Goal: Information Seeking & Learning: Learn about a topic

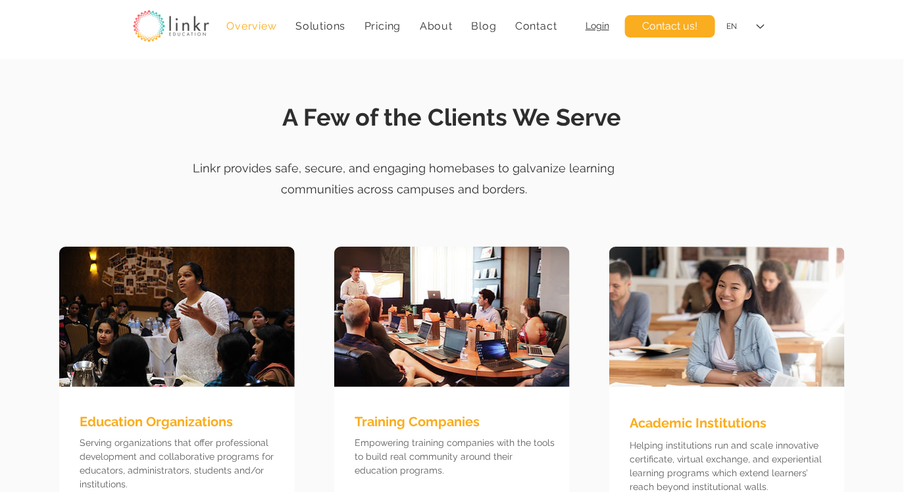
scroll to position [3337, 0]
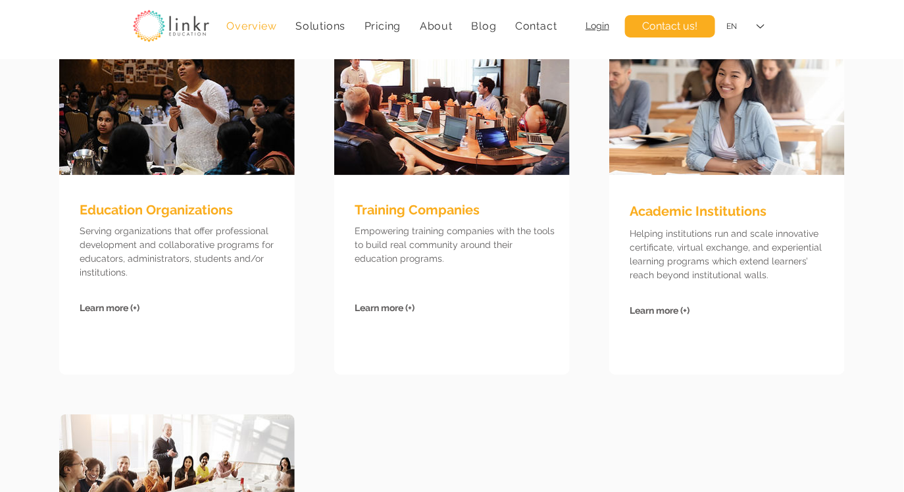
drag, startPoint x: 270, startPoint y: 480, endPoint x: 276, endPoint y: 437, distance: 43.3
click at [270, 479] on img at bounding box center [177, 485] width 236 height 140
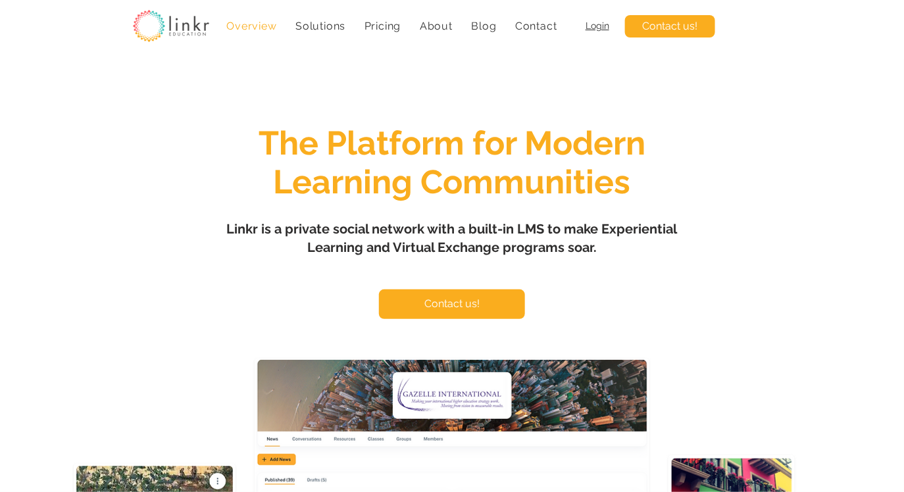
click at [594, 22] on span "Login" at bounding box center [598, 25] width 24 height 11
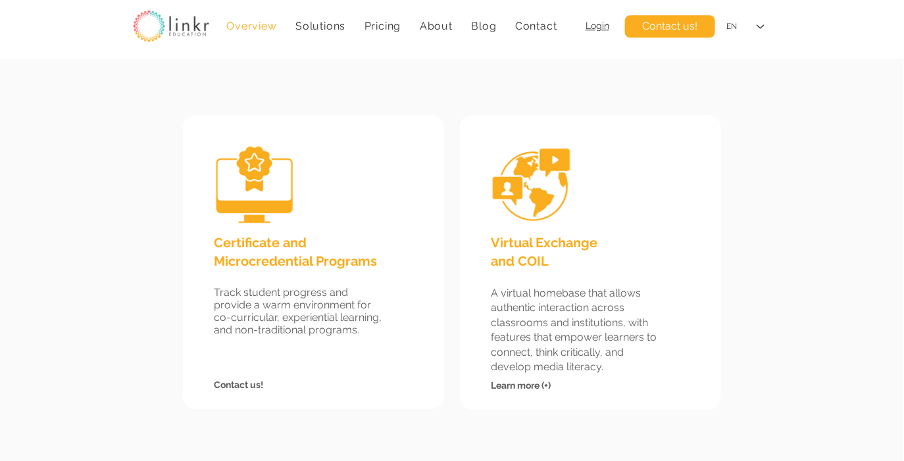
scroll to position [1223, 0]
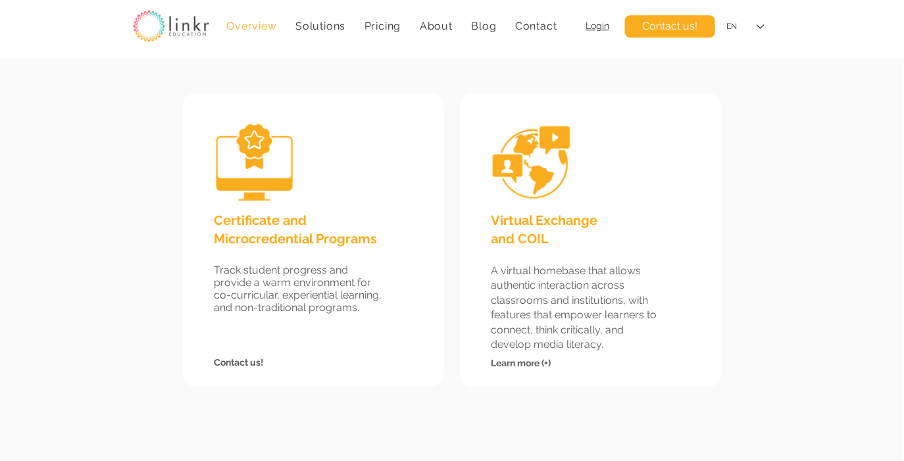
click at [515, 361] on span "Learn more (+)" at bounding box center [521, 363] width 60 height 11
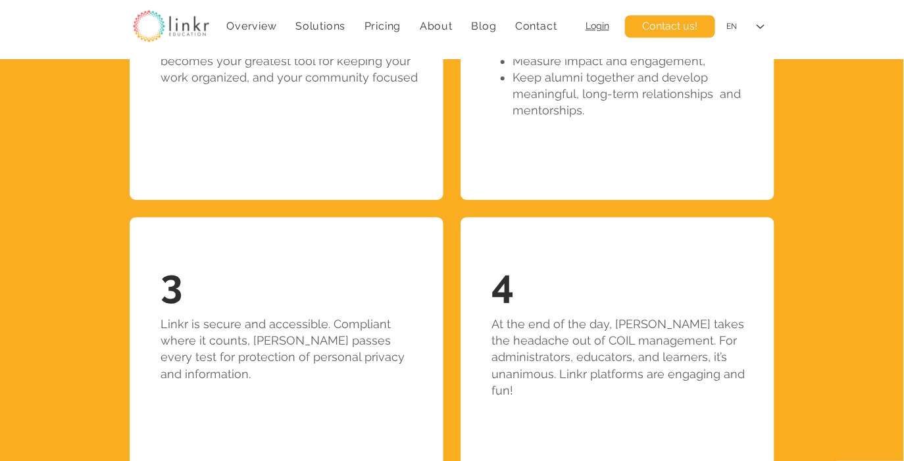
scroll to position [2614, 0]
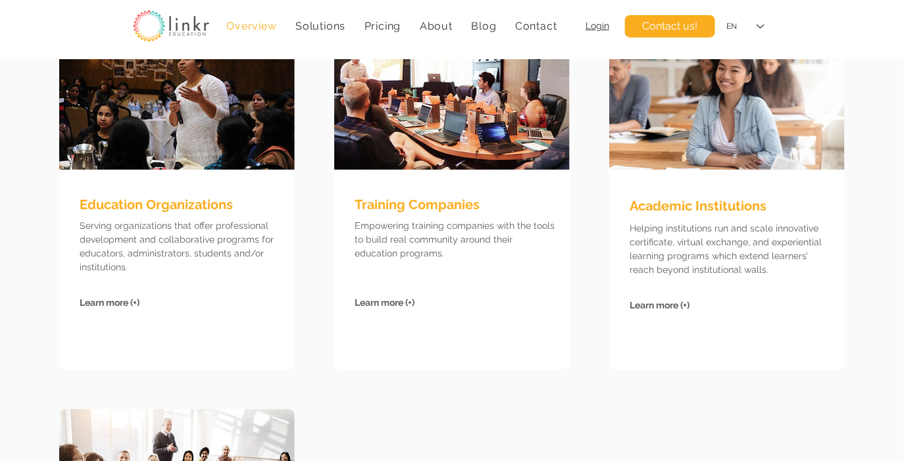
scroll to position [3342, 0]
click at [395, 298] on span "Learn more (+)" at bounding box center [385, 302] width 60 height 11
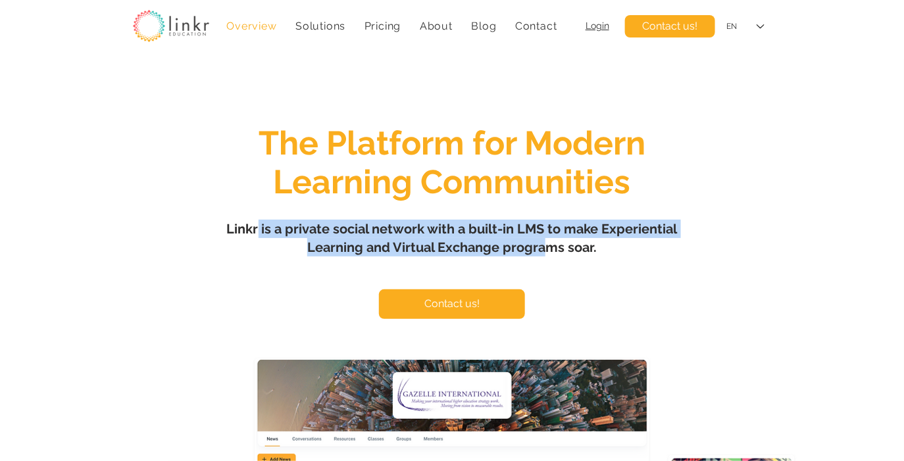
drag, startPoint x: 259, startPoint y: 225, endPoint x: 542, endPoint y: 250, distance: 284.7
click at [542, 250] on span "Linkr is a private social network with a built-in LMS to make Experiential Lear…" at bounding box center [452, 238] width 451 height 34
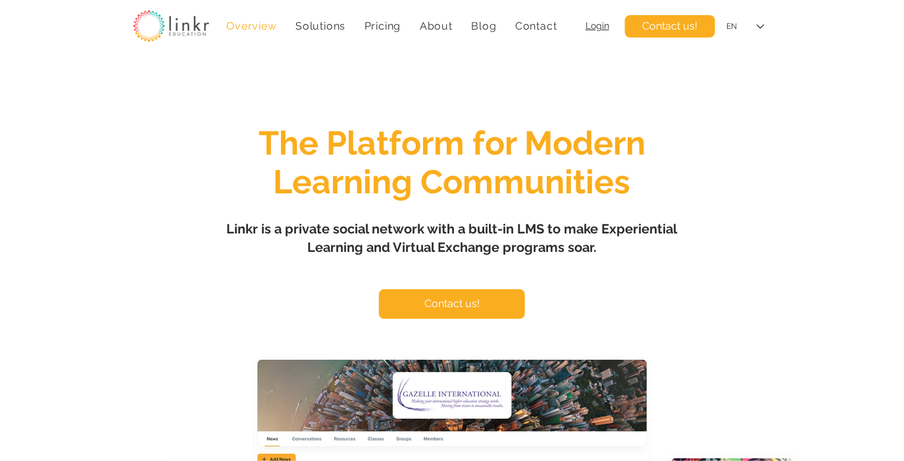
click at [631, 249] on h1 "Linkr is a private social network with a built-in LMS to make Experiential Lear…" at bounding box center [452, 238] width 461 height 37
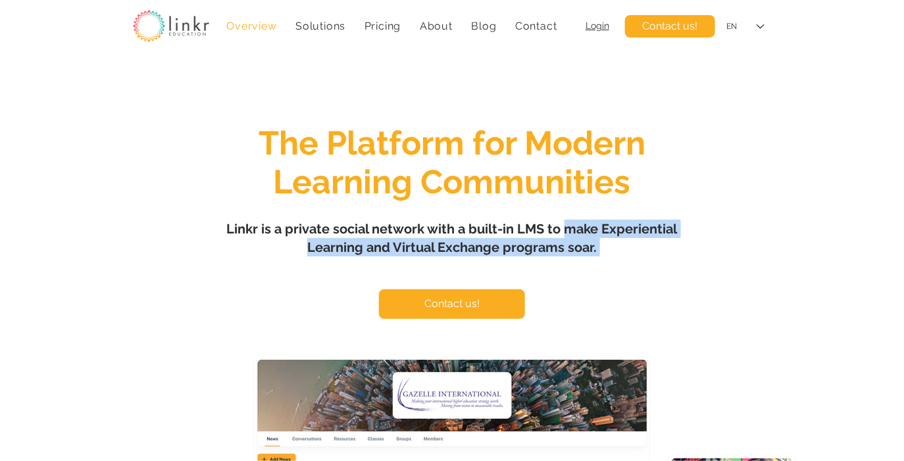
drag, startPoint x: 631, startPoint y: 249, endPoint x: 574, endPoint y: 225, distance: 61.3
click at [574, 225] on h1 "Linkr is a private social network with a built-in LMS to make Experiential Lear…" at bounding box center [452, 238] width 461 height 37
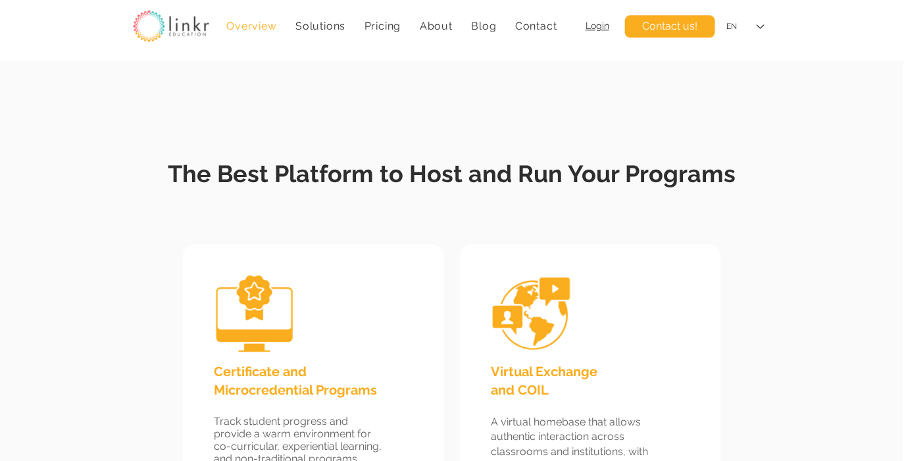
scroll to position [1213, 0]
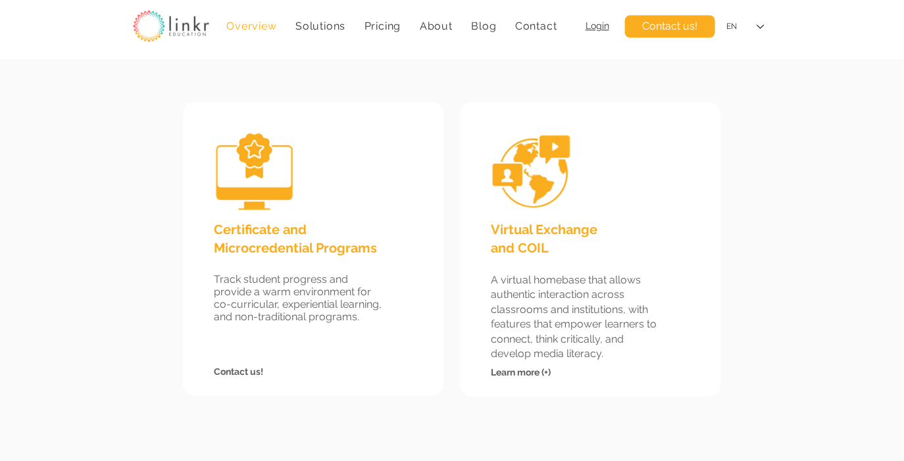
click at [519, 370] on span "Learn more (+)" at bounding box center [521, 372] width 60 height 11
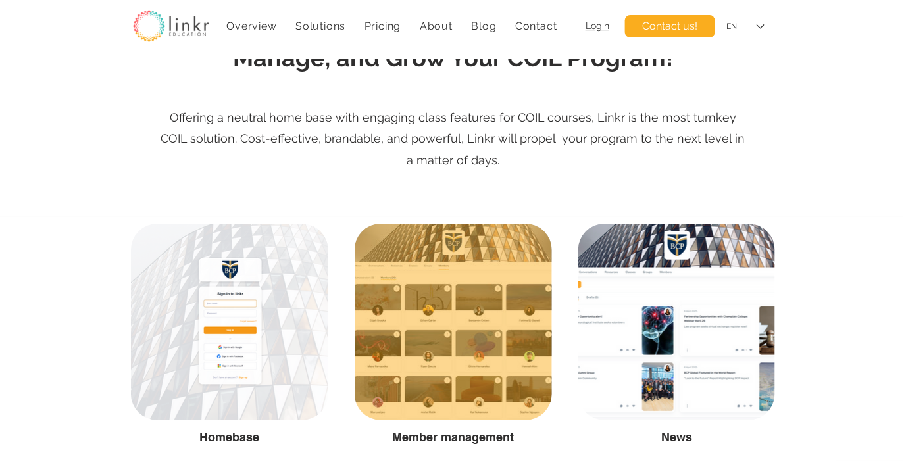
scroll to position [1450, 0]
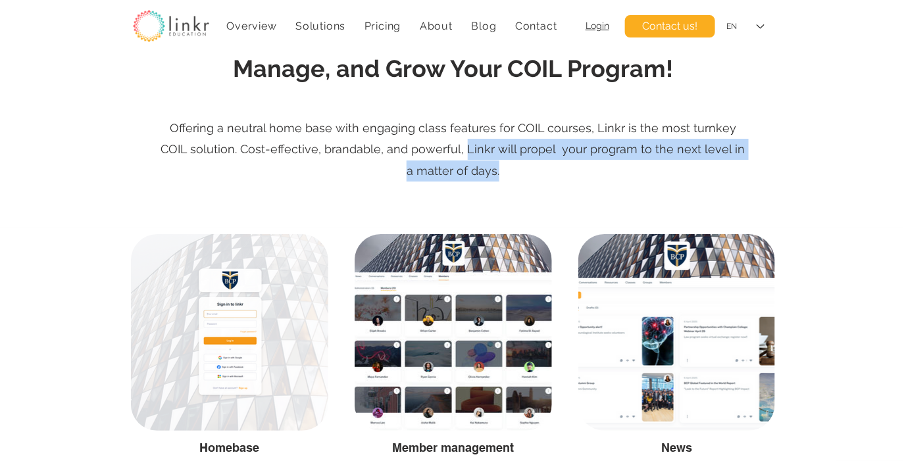
drag, startPoint x: 432, startPoint y: 148, endPoint x: 486, endPoint y: 176, distance: 60.6
click at [486, 176] on p "Offering a neutral home base with engaging class features for COIL courses, Lin…" at bounding box center [453, 150] width 593 height 64
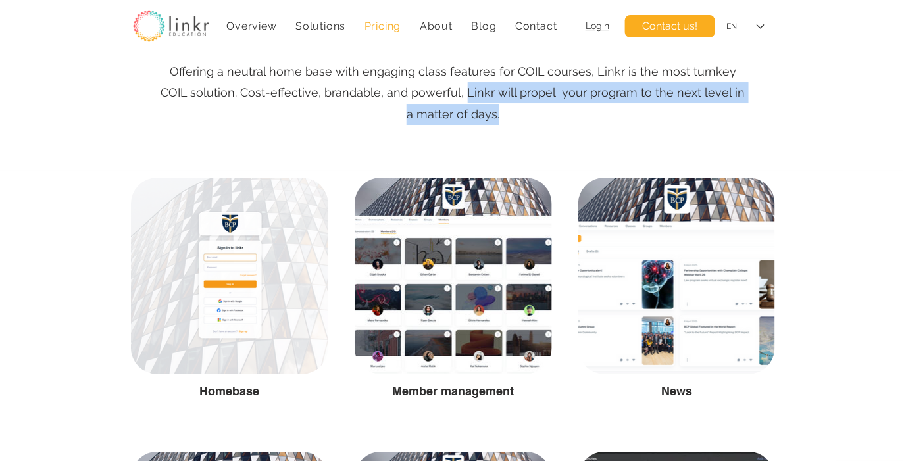
scroll to position [1496, 0]
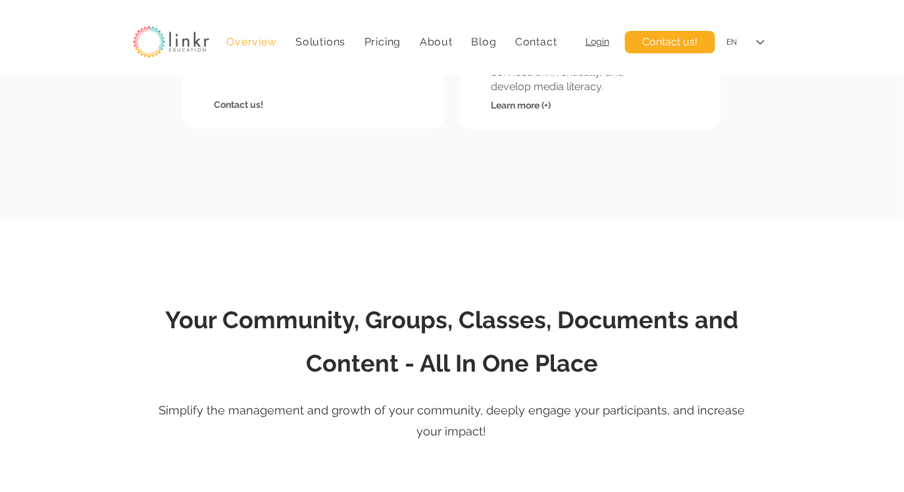
scroll to position [1213, 0]
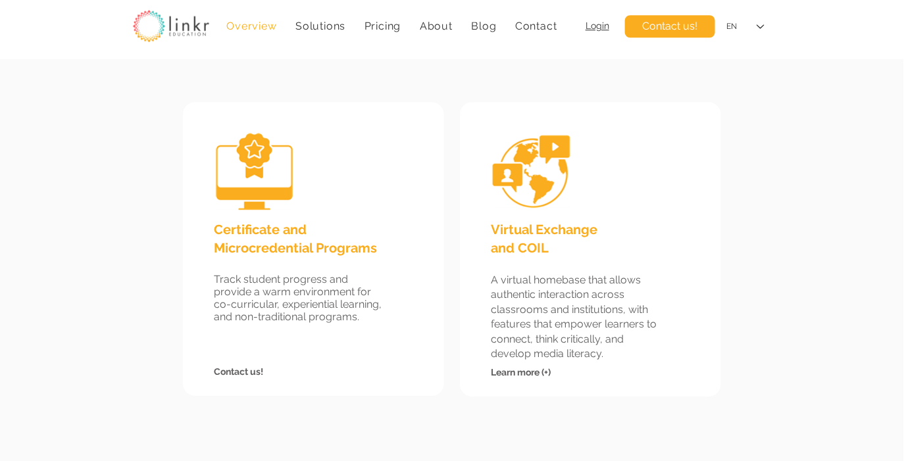
click at [154, 123] on div "Certificate and Microcredential Programs Track student progress and provide a w…" at bounding box center [452, 249] width 661 height 311
